Goal: Navigation & Orientation: Find specific page/section

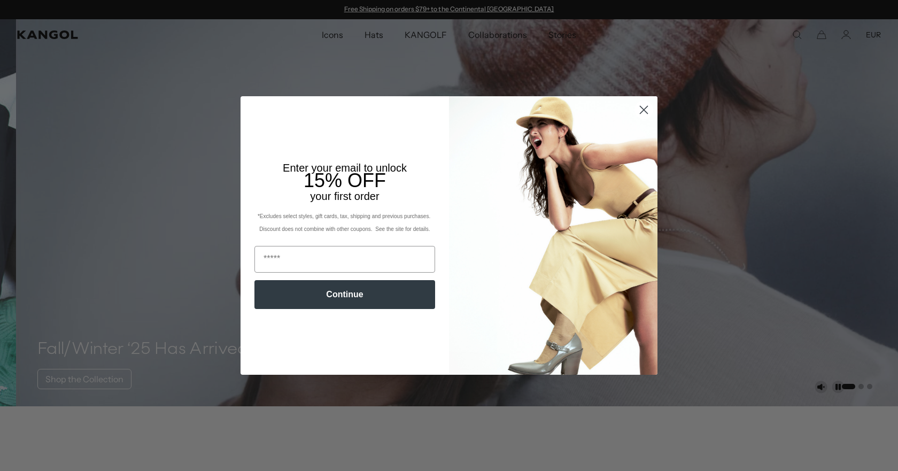
click at [642, 111] on circle "Close dialog" at bounding box center [644, 110] width 18 height 18
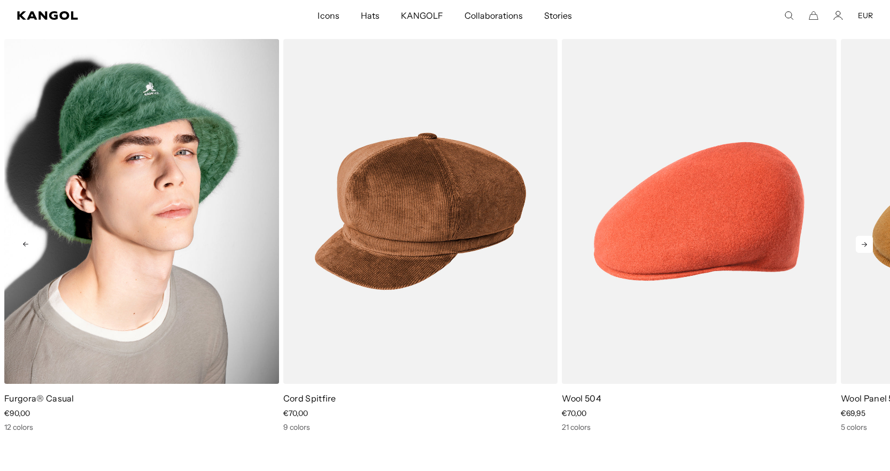
scroll to position [0, 220]
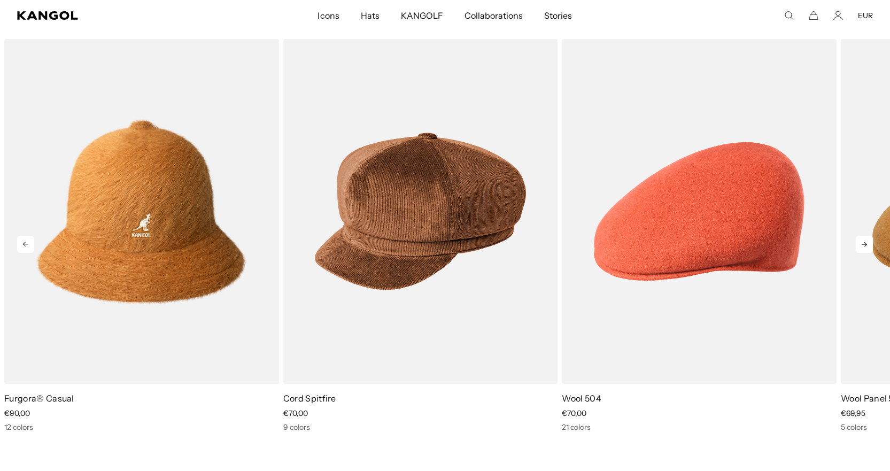
click at [863, 243] on icon at bounding box center [864, 244] width 17 height 17
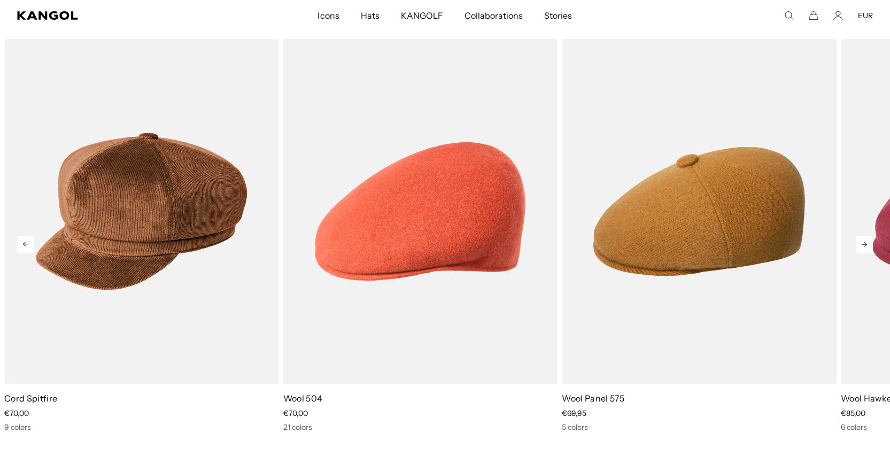
click at [863, 243] on icon at bounding box center [864, 244] width 17 height 17
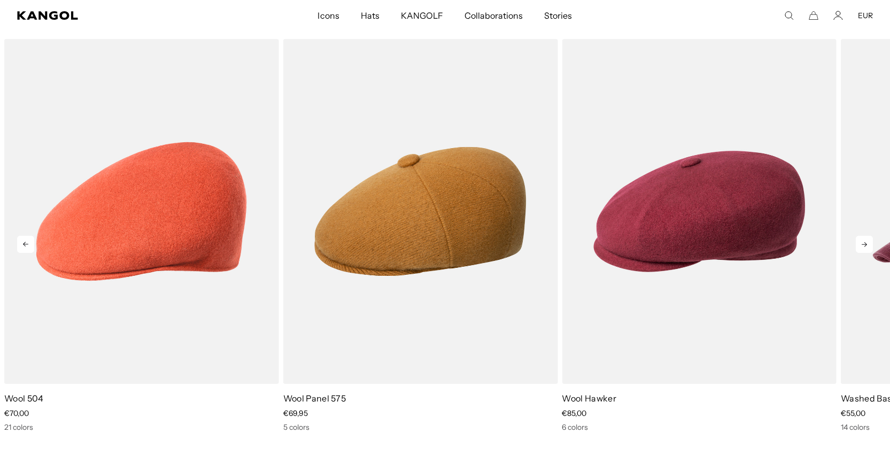
scroll to position [0, 0]
click at [863, 243] on icon at bounding box center [864, 244] width 17 height 17
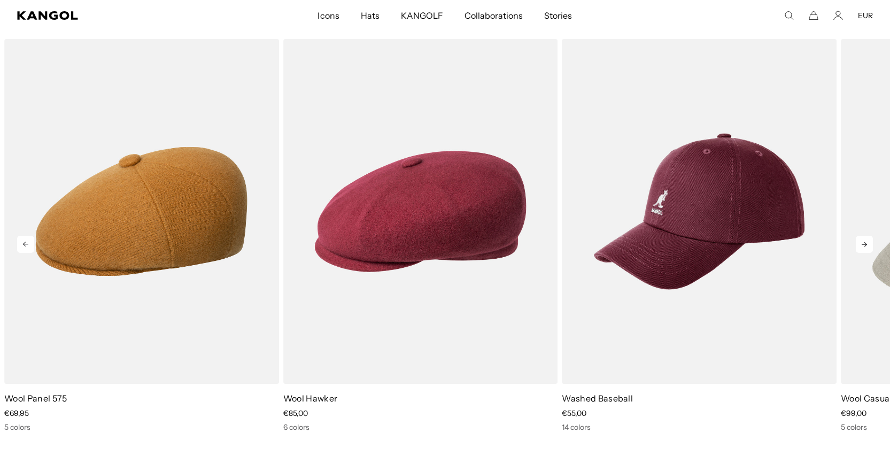
click at [863, 243] on icon at bounding box center [864, 244] width 17 height 17
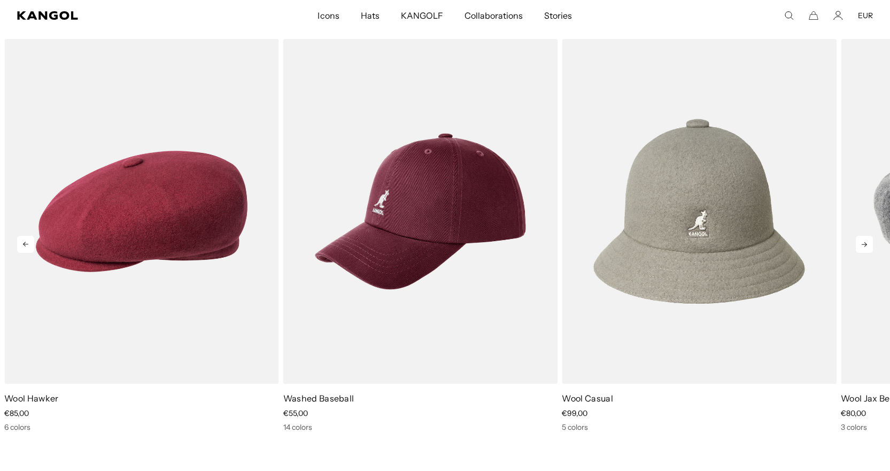
click at [863, 243] on icon at bounding box center [864, 244] width 17 height 17
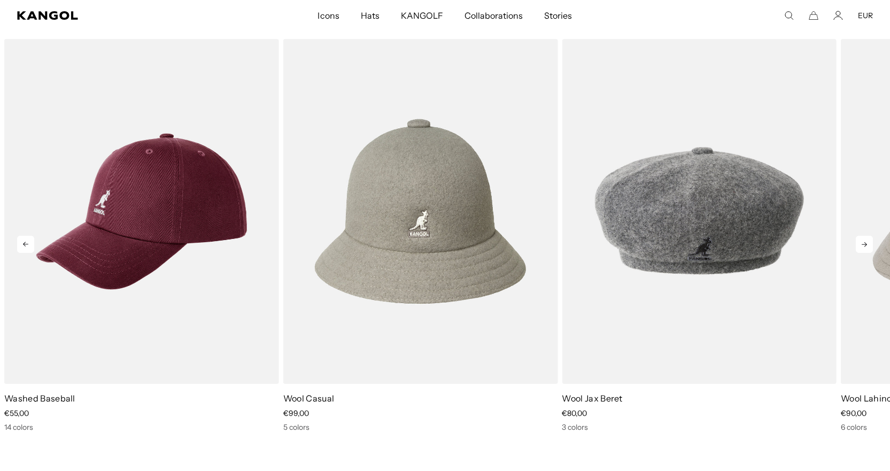
click at [863, 243] on icon at bounding box center [864, 244] width 17 height 17
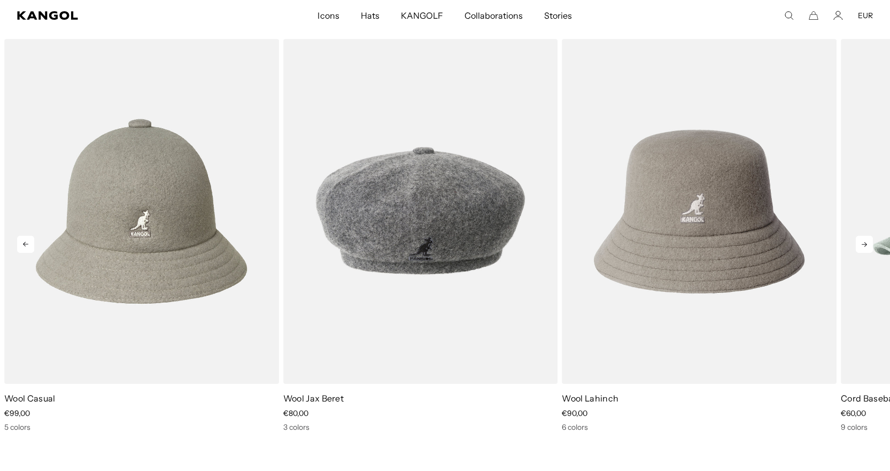
click at [863, 243] on icon at bounding box center [864, 244] width 17 height 17
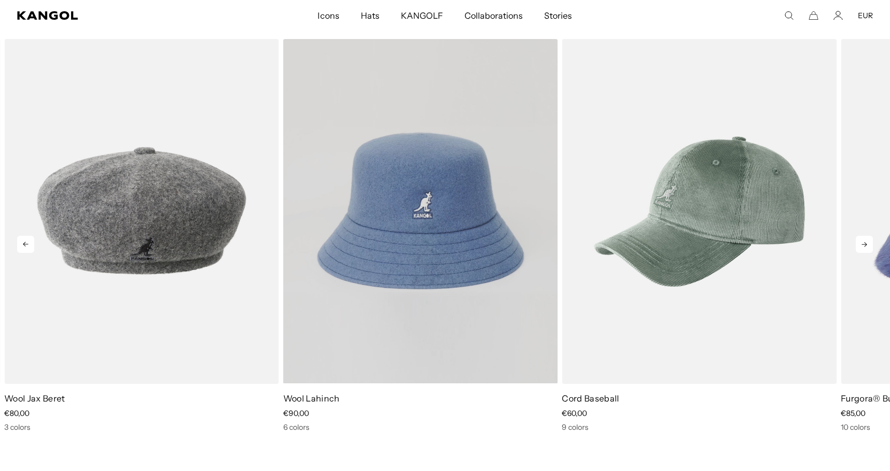
scroll to position [0, 220]
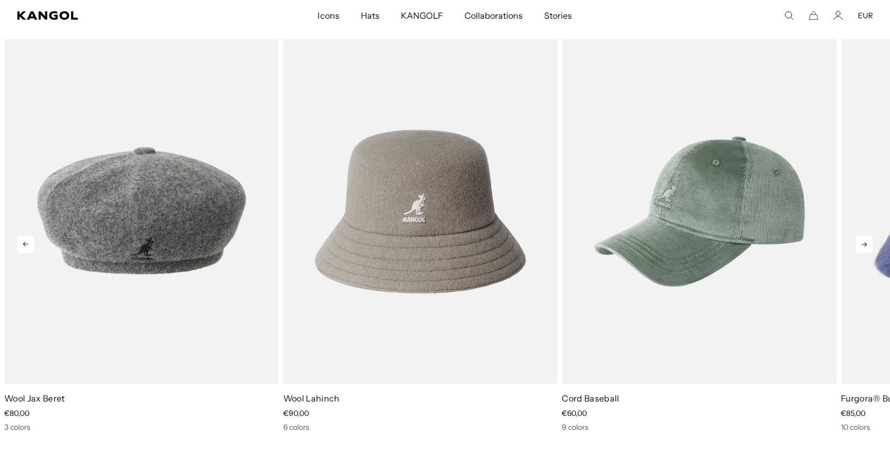
click at [861, 240] on icon at bounding box center [864, 244] width 17 height 17
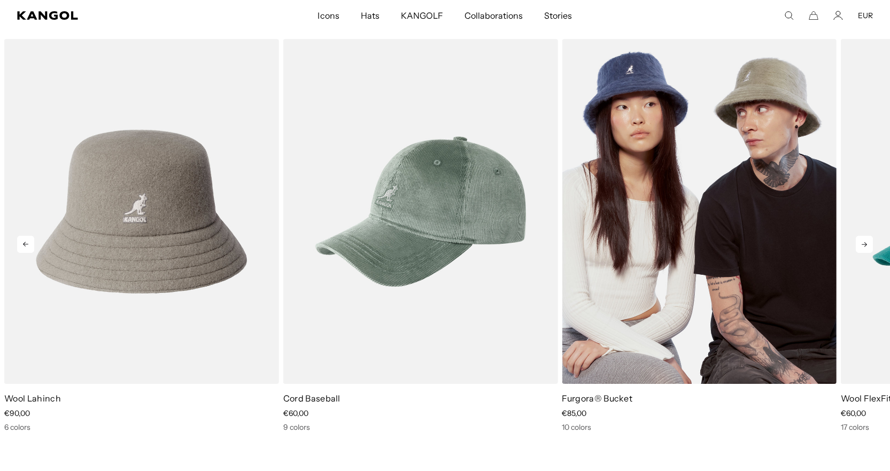
scroll to position [0, 0]
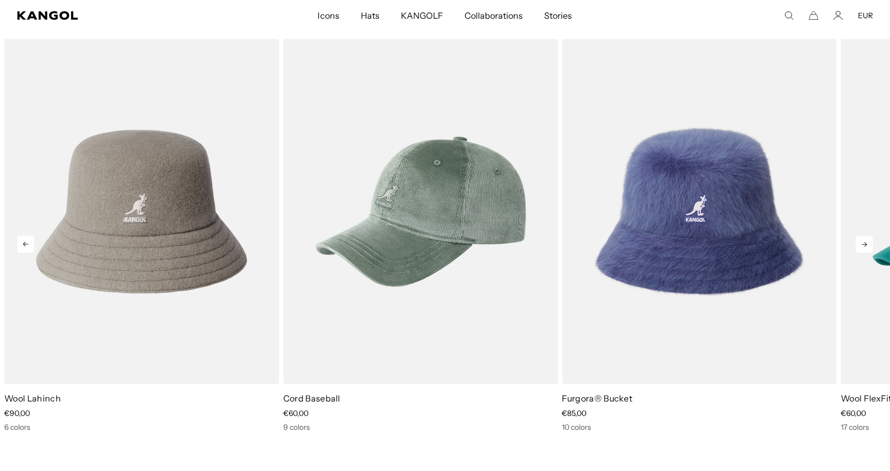
click at [864, 247] on icon at bounding box center [864, 244] width 17 height 17
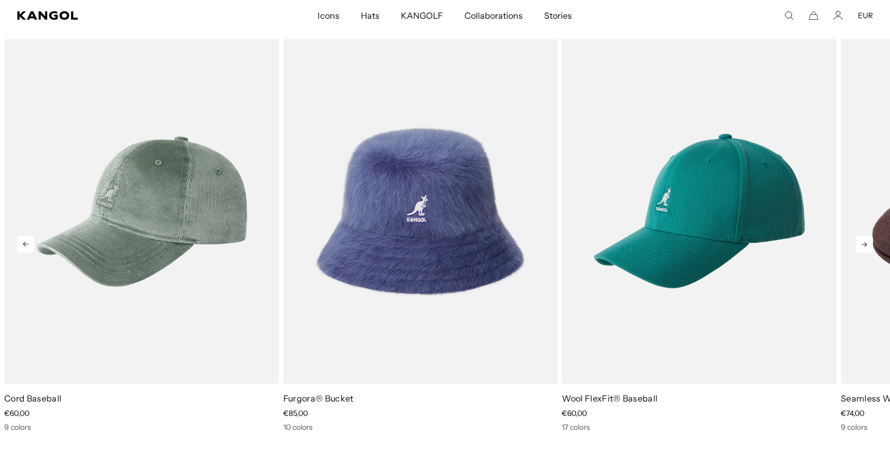
click at [864, 247] on icon at bounding box center [864, 244] width 17 height 17
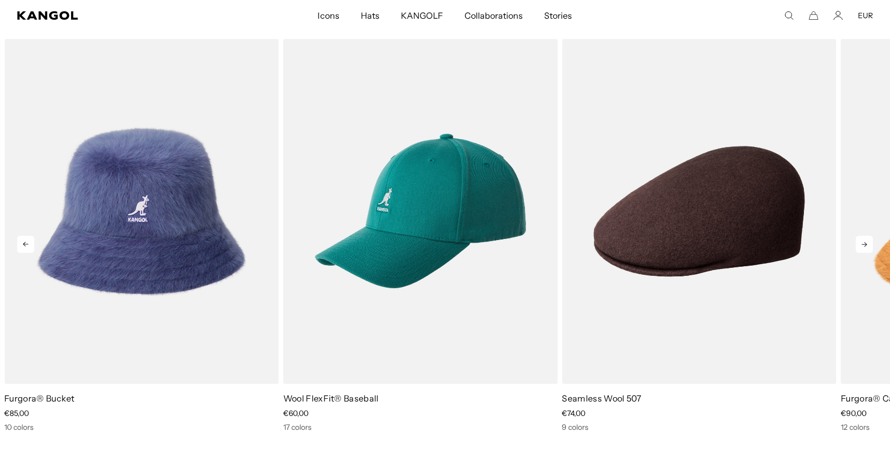
click at [864, 247] on icon at bounding box center [864, 244] width 17 height 17
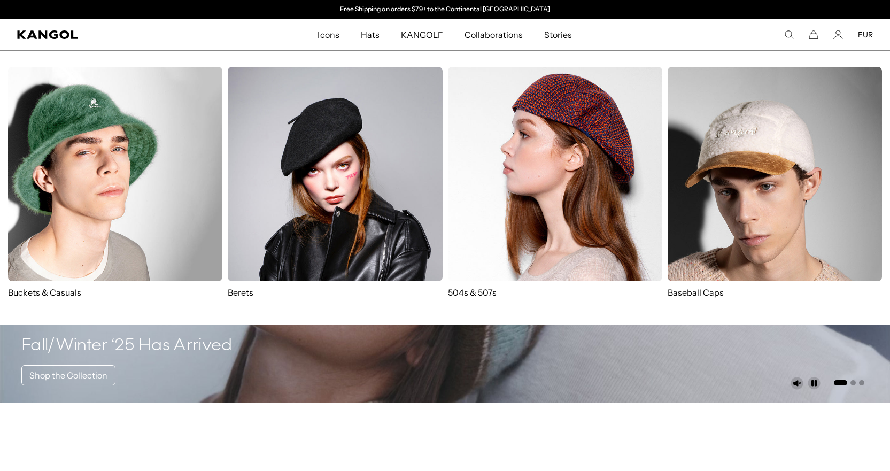
click at [329, 38] on span "Icons" at bounding box center [328, 34] width 21 height 31
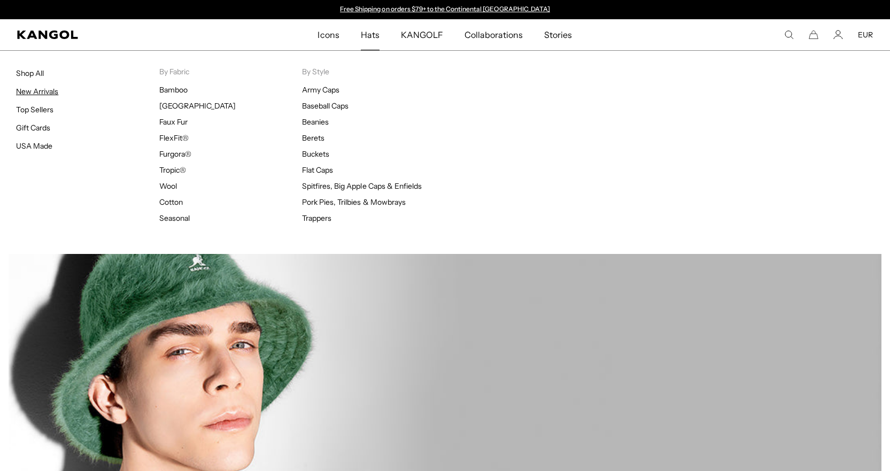
click at [45, 91] on link "New Arrivals" at bounding box center [37, 92] width 42 height 10
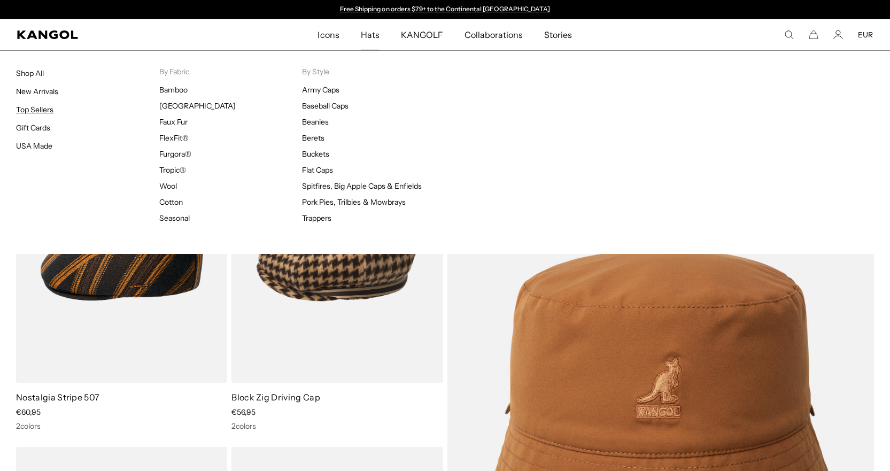
click at [42, 109] on link "Top Sellers" at bounding box center [34, 110] width 37 height 10
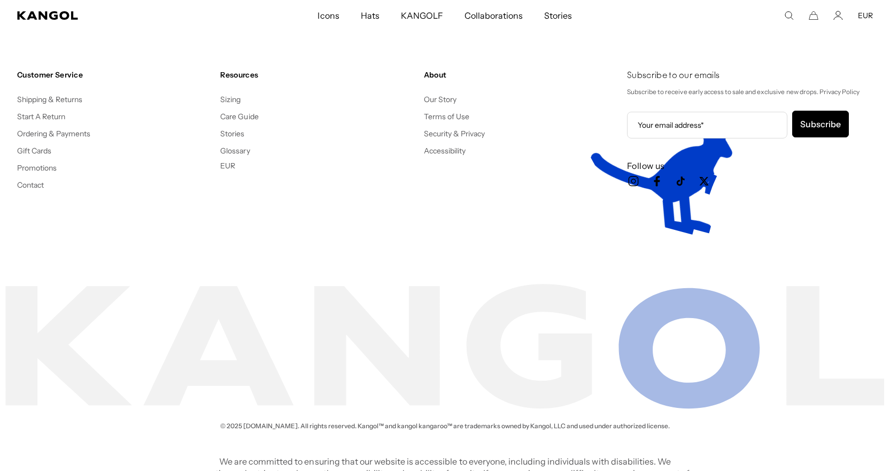
scroll to position [8447, 0]
